Goal: Task Accomplishment & Management: Use online tool/utility

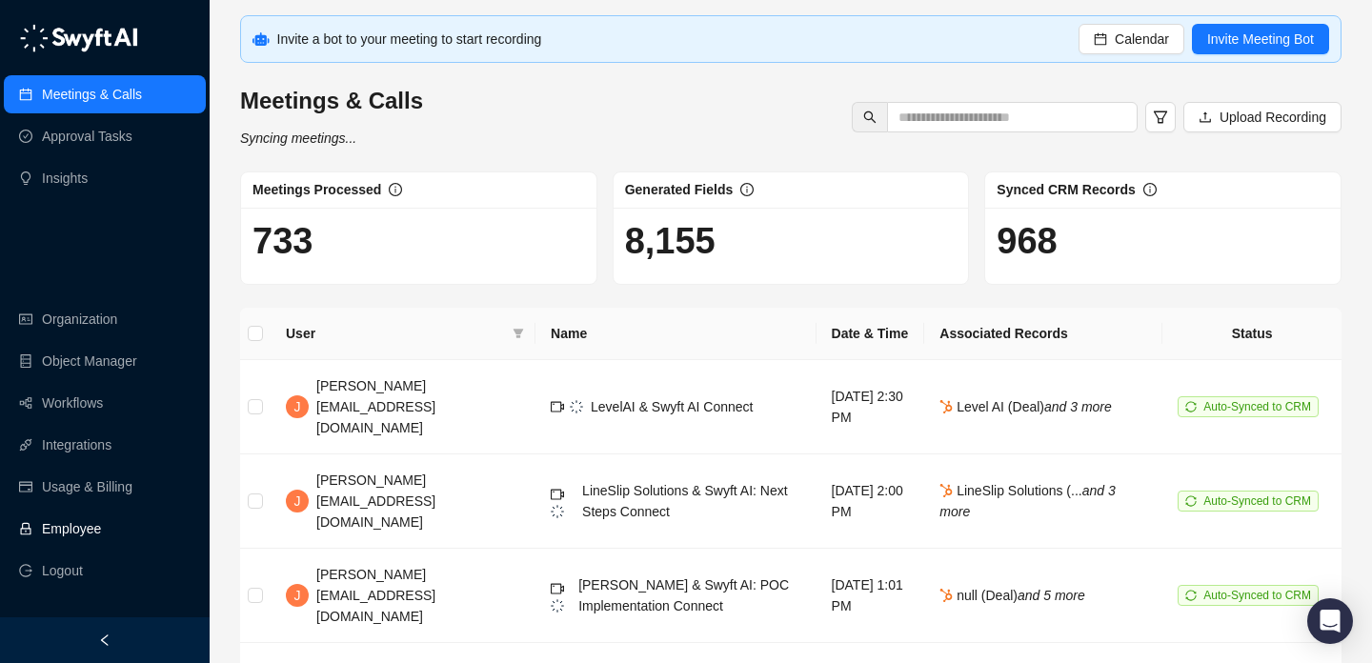
click at [101, 543] on link "Employee" at bounding box center [71, 529] width 59 height 38
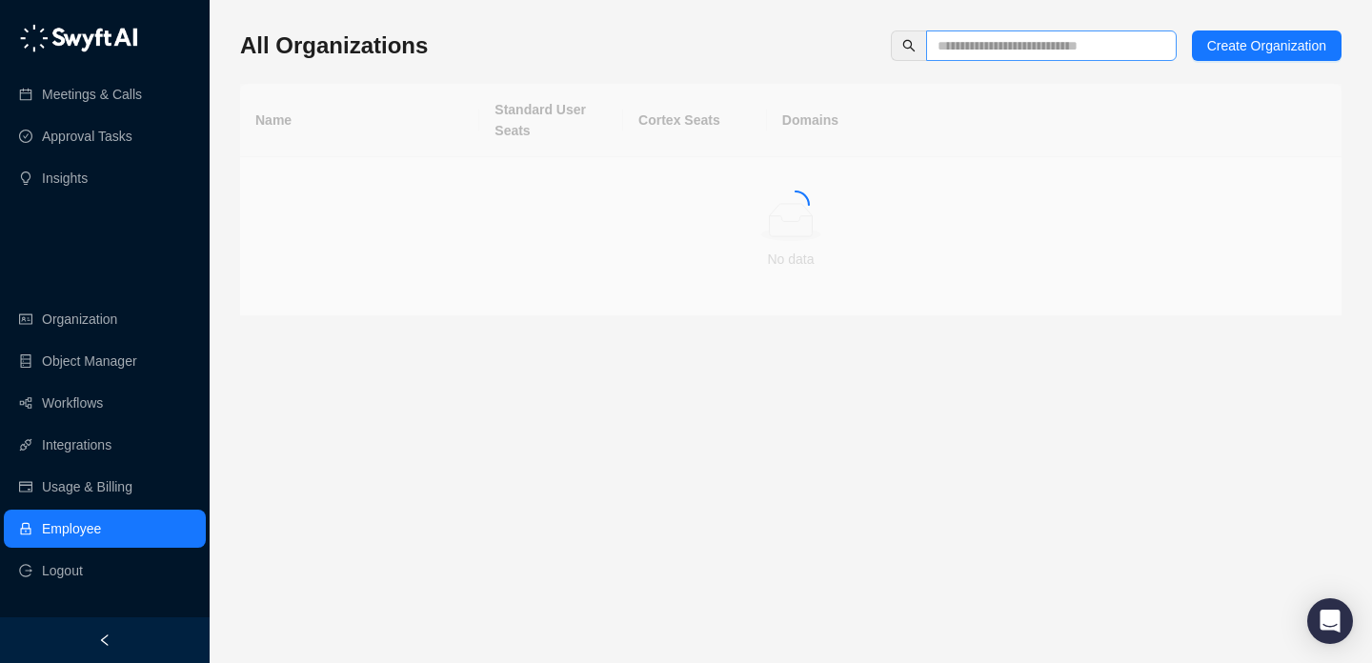
click at [965, 59] on span at bounding box center [1051, 45] width 251 height 30
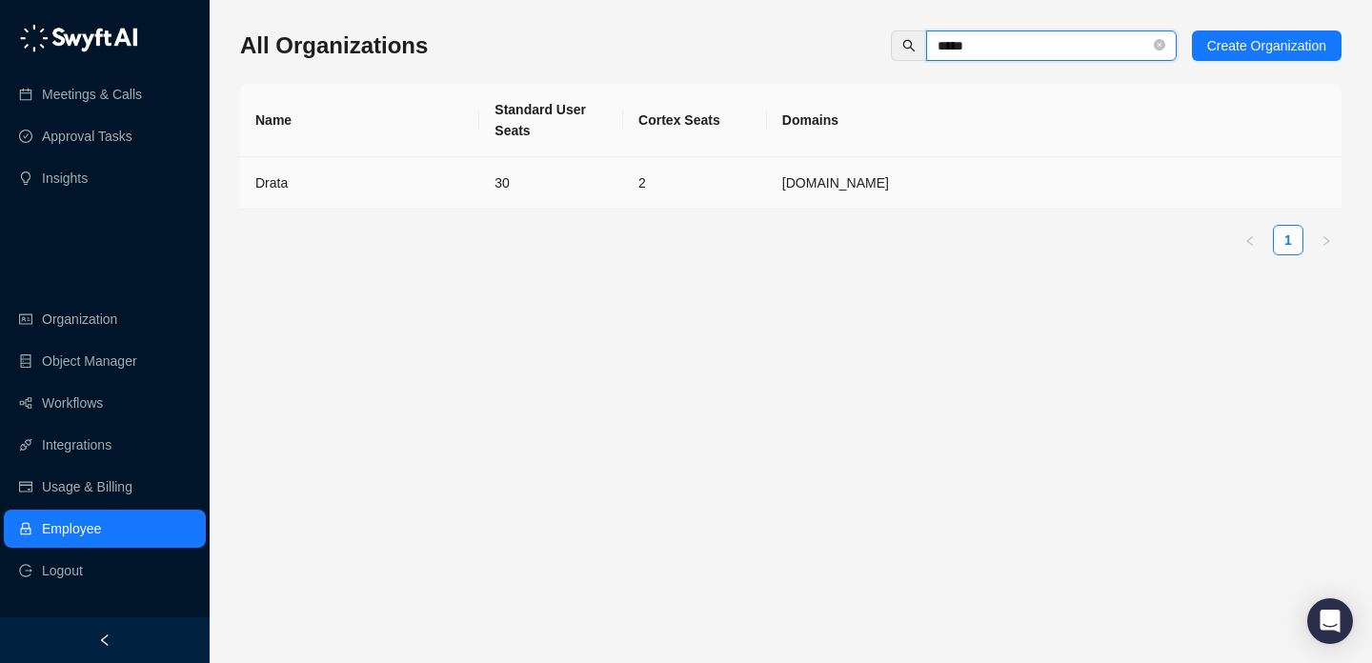
type input "*****"
click at [615, 190] on td "30" at bounding box center [551, 183] width 144 height 52
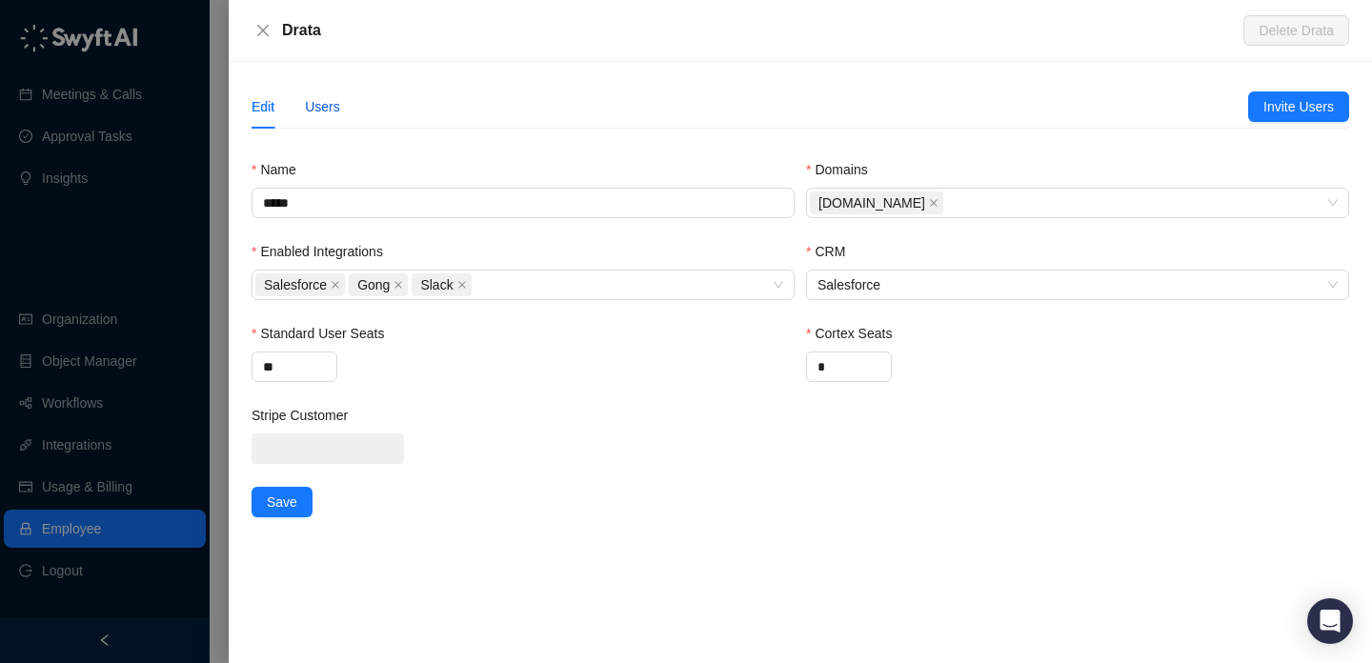
click at [322, 110] on div "Users" at bounding box center [322, 106] width 35 height 21
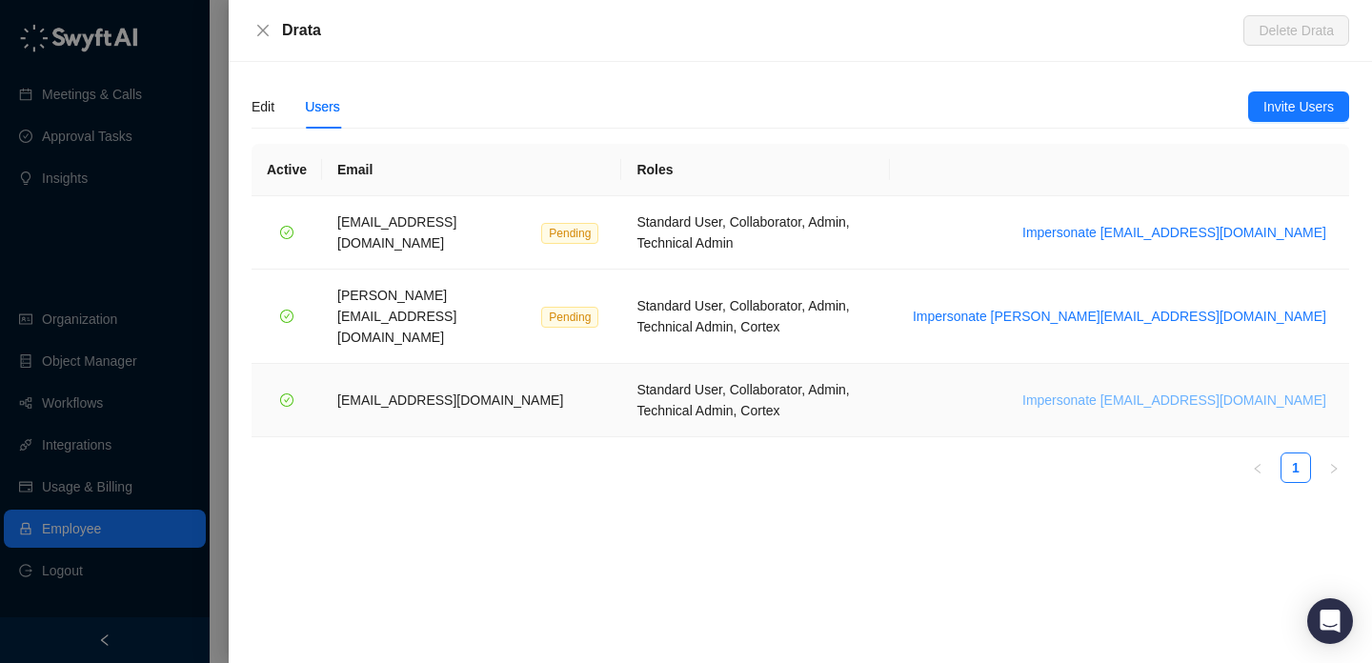
click at [1211, 390] on span "Impersonate vinniesafin@drata.com" at bounding box center [1174, 400] width 304 height 21
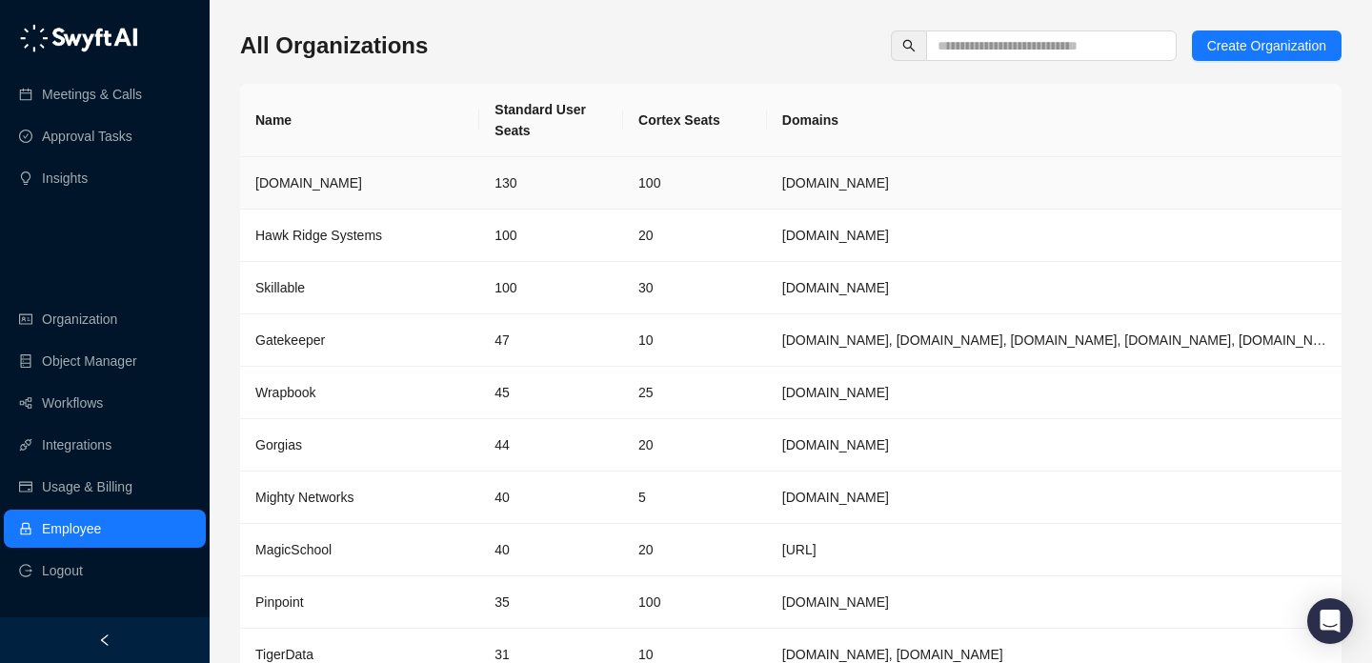
click at [348, 196] on td "[DOMAIN_NAME]" at bounding box center [359, 183] width 239 height 52
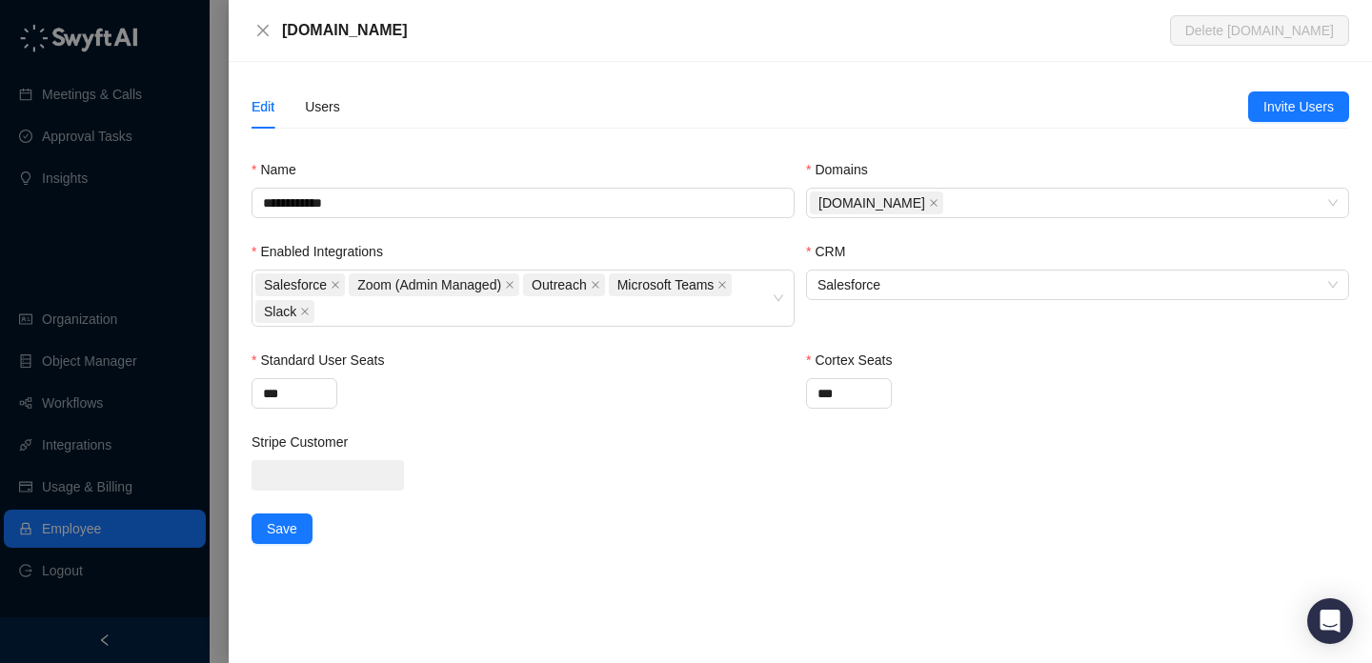
click at [342, 101] on div "Edit Users" at bounding box center [750, 107] width 997 height 44
click at [318, 116] on div "Users" at bounding box center [322, 106] width 35 height 21
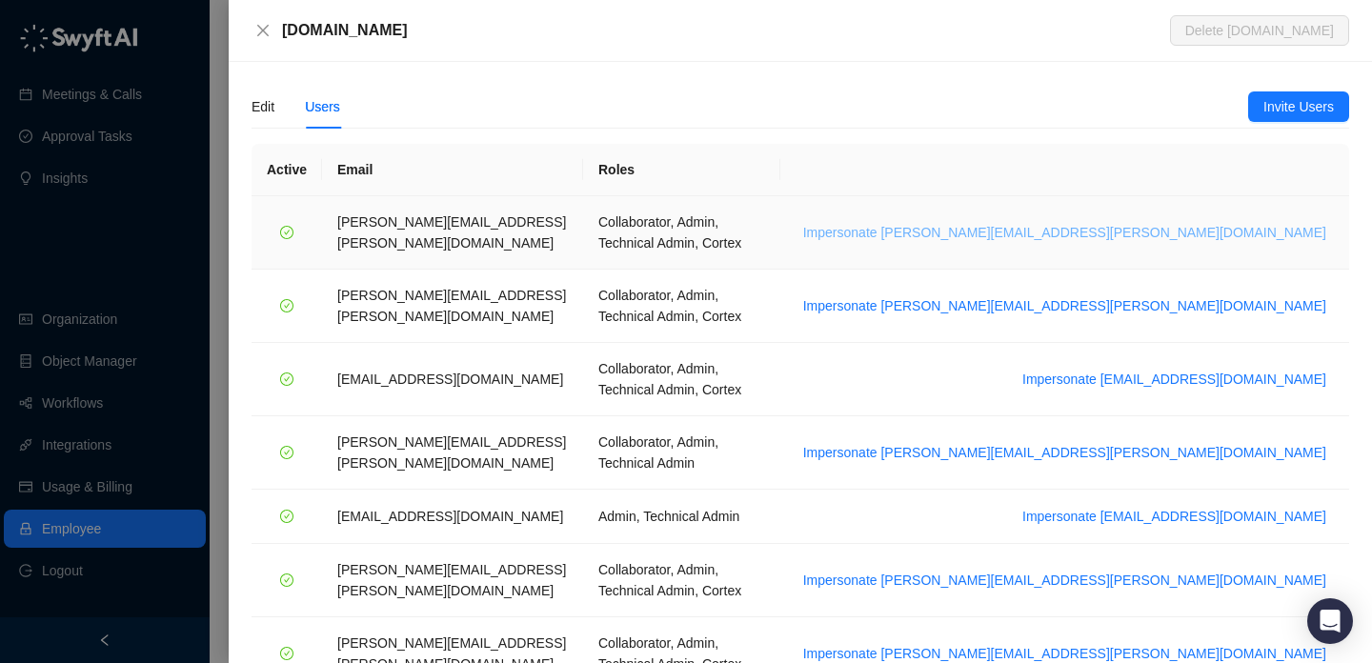
click at [1214, 223] on span "Impersonate [PERSON_NAME][EMAIL_ADDRESS][PERSON_NAME][DOMAIN_NAME]" at bounding box center [1064, 232] width 523 height 21
